Goal: Understand process/instructions

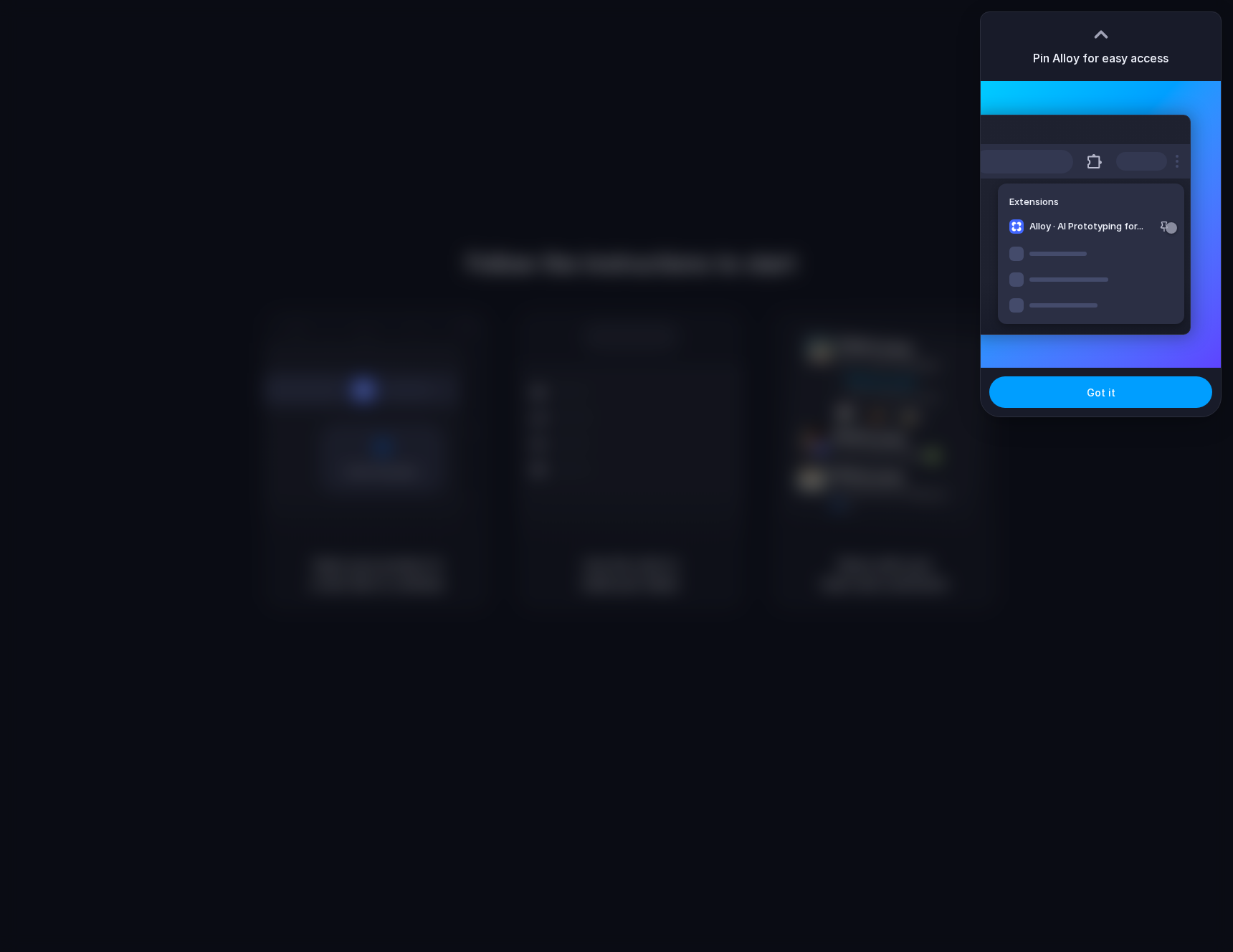
click at [1073, 393] on button "Got it" at bounding box center [1101, 392] width 223 height 32
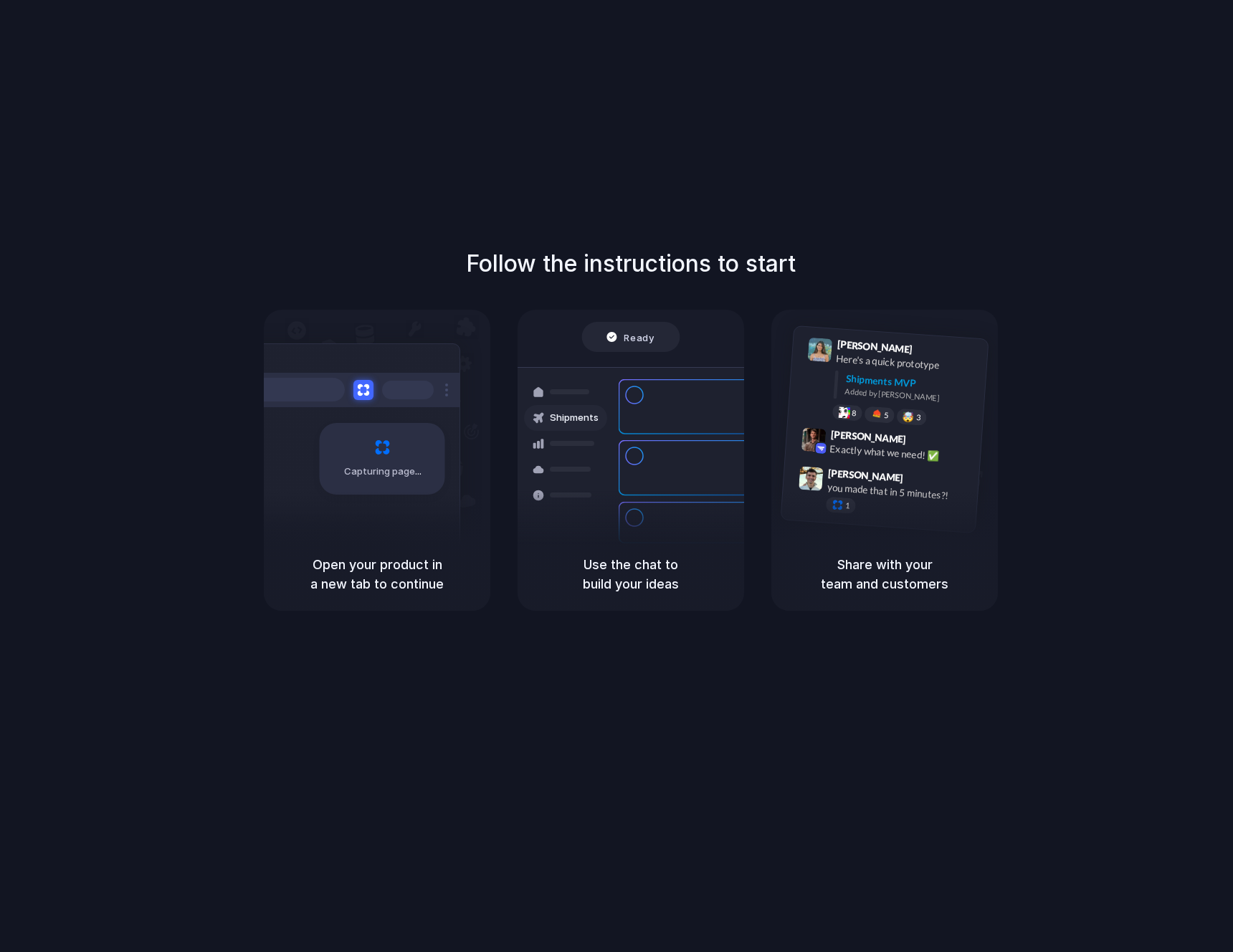
click at [785, 233] on div "Follow the instructions to start Capturing page Open your product in a new tab …" at bounding box center [630, 490] width 1262 height 981
drag, startPoint x: 175, startPoint y: 422, endPoint x: 162, endPoint y: 424, distance: 13.2
click at [176, 422] on div "Follow the instructions to start Capturing page Open your product in a new tab …" at bounding box center [631, 429] width 1233 height 364
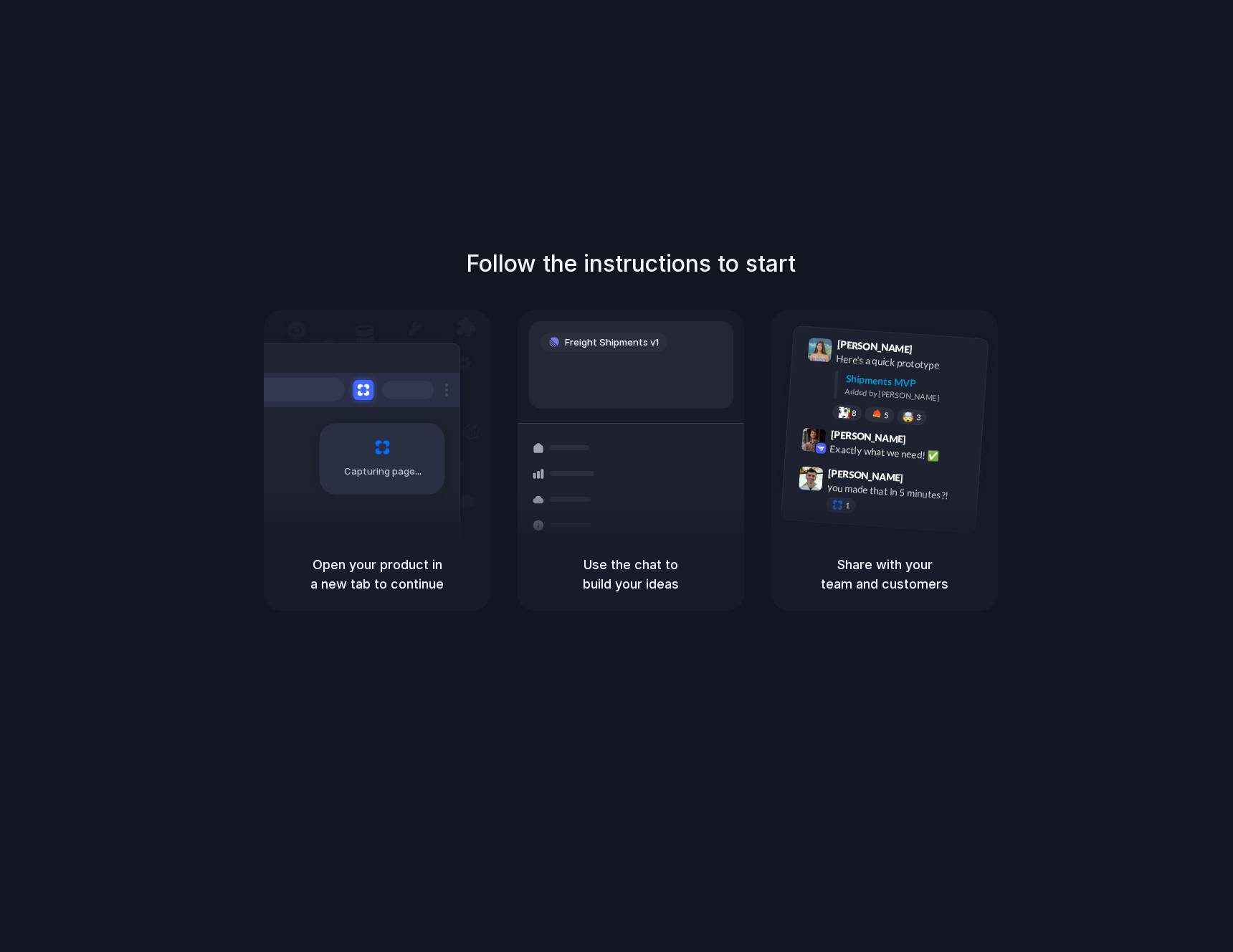
click at [240, 65] on div "Follow the instructions to start Capturing page Open your product in a new tab …" at bounding box center [630, 490] width 1262 height 981
